Goal: Task Accomplishment & Management: Manage account settings

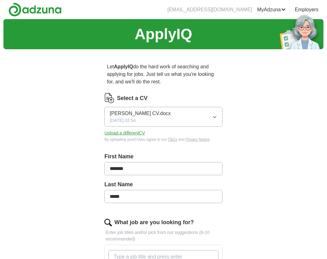
click at [0, 0] on link "ApplyIQ" at bounding box center [0, 0] width 0 height 0
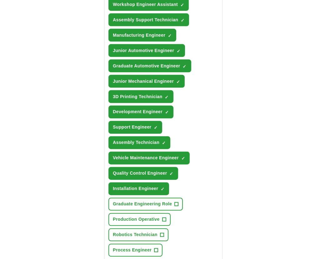
scroll to position [319, 0]
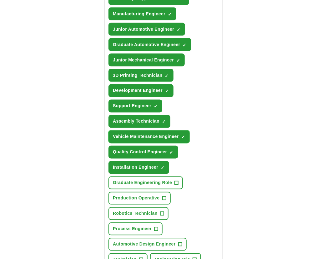
click at [0, 0] on span "×" at bounding box center [0, 0] width 0 height 0
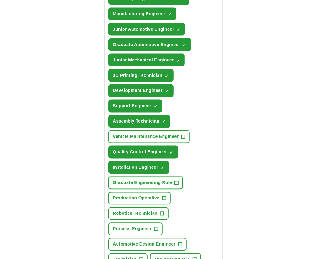
click at [168, 179] on span "Graduate Engineering Role" at bounding box center [142, 182] width 59 height 7
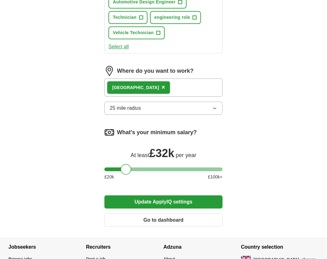
scroll to position [604, 0]
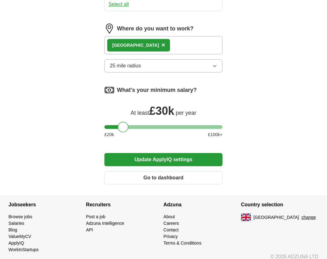
click at [125, 121] on div at bounding box center [123, 126] width 11 height 11
click at [159, 153] on button "Update ApplyIQ settings" at bounding box center [164, 159] width 118 height 13
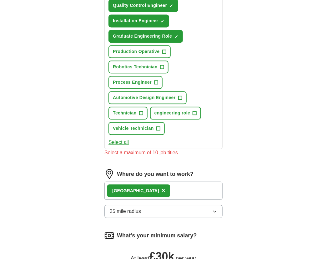
scroll to position [510, 0]
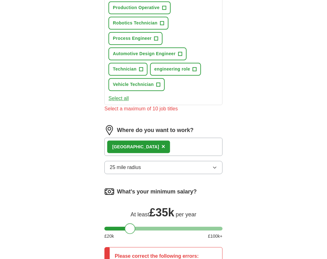
drag, startPoint x: 122, startPoint y: 222, endPoint x: 130, endPoint y: 223, distance: 7.4
click at [130, 223] on div at bounding box center [130, 228] width 11 height 11
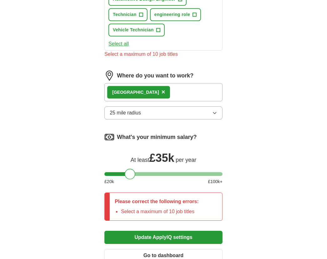
scroll to position [572, 0]
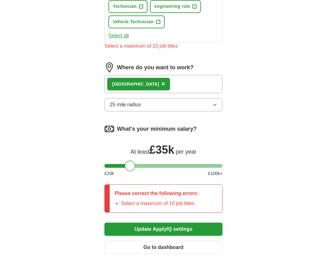
click at [140, 222] on button "Update ApplyIQ settings" at bounding box center [164, 228] width 118 height 13
